Goal: Find specific page/section: Find specific page/section

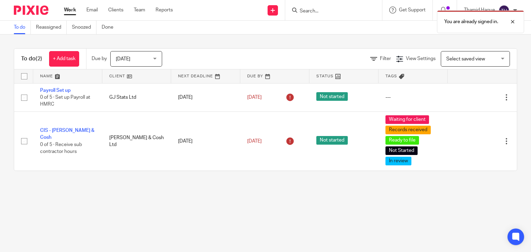
click at [319, 10] on div "You are already signed in." at bounding box center [395, 20] width 259 height 26
click at [311, 9] on div "You are already signed in." at bounding box center [395, 20] width 259 height 26
click at [513, 22] on div at bounding box center [507, 22] width 19 height 8
click at [298, 10] on div at bounding box center [332, 10] width 81 height 9
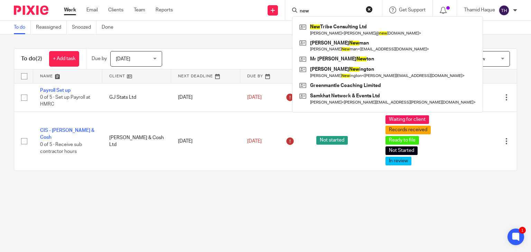
drag, startPoint x: 304, startPoint y: 11, endPoint x: 288, endPoint y: 2, distance: 18.1
click at [303, 11] on input "new" at bounding box center [330, 11] width 62 height 6
click at [322, 13] on input "new" at bounding box center [330, 11] width 62 height 6
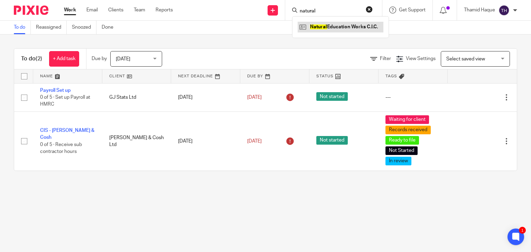
type input "natural"
click at [327, 27] on link at bounding box center [341, 27] width 86 height 10
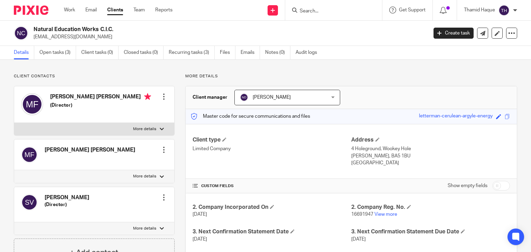
scroll to position [136, 0]
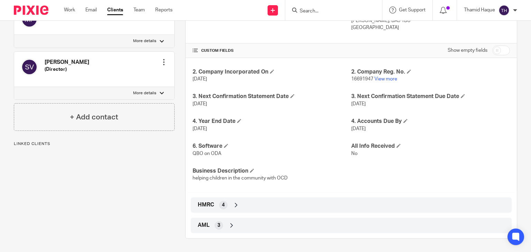
click at [233, 203] on icon at bounding box center [236, 205] width 7 height 7
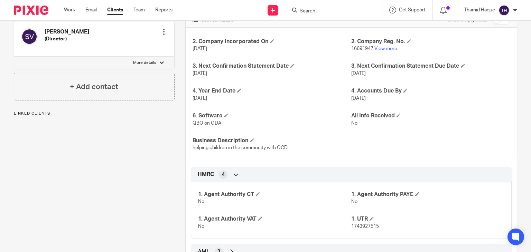
scroll to position [192, 0]
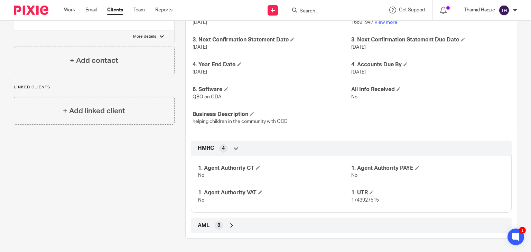
click at [231, 227] on icon at bounding box center [231, 225] width 7 height 7
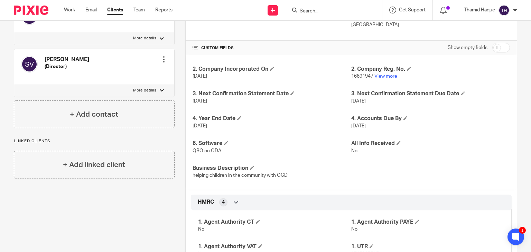
scroll to position [207, 0]
